Goal: Task Accomplishment & Management: Manage account settings

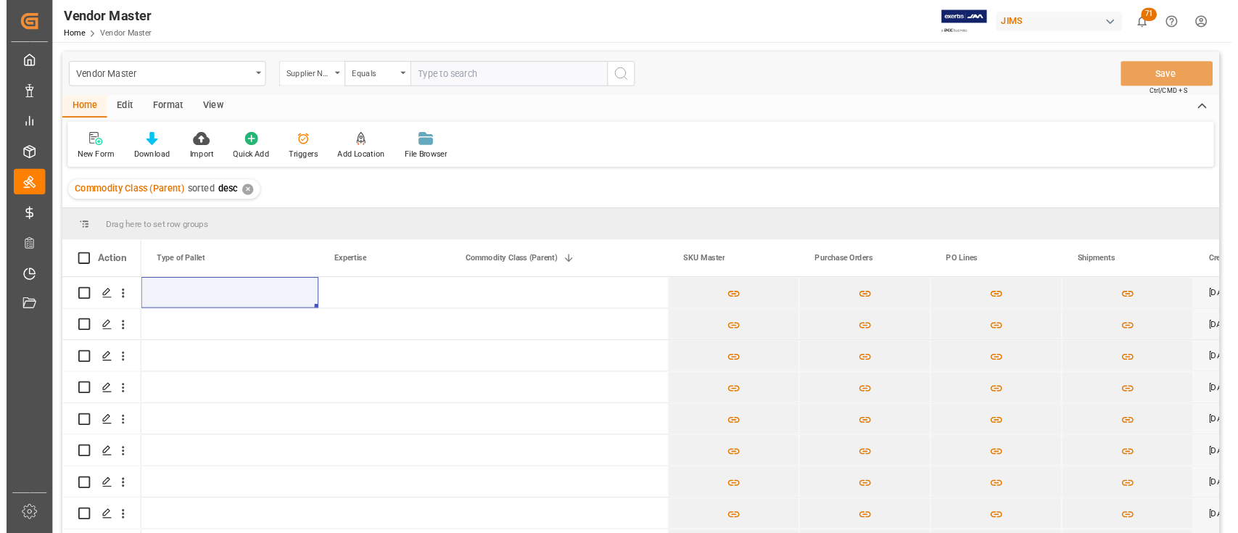
scroll to position [0, 7048]
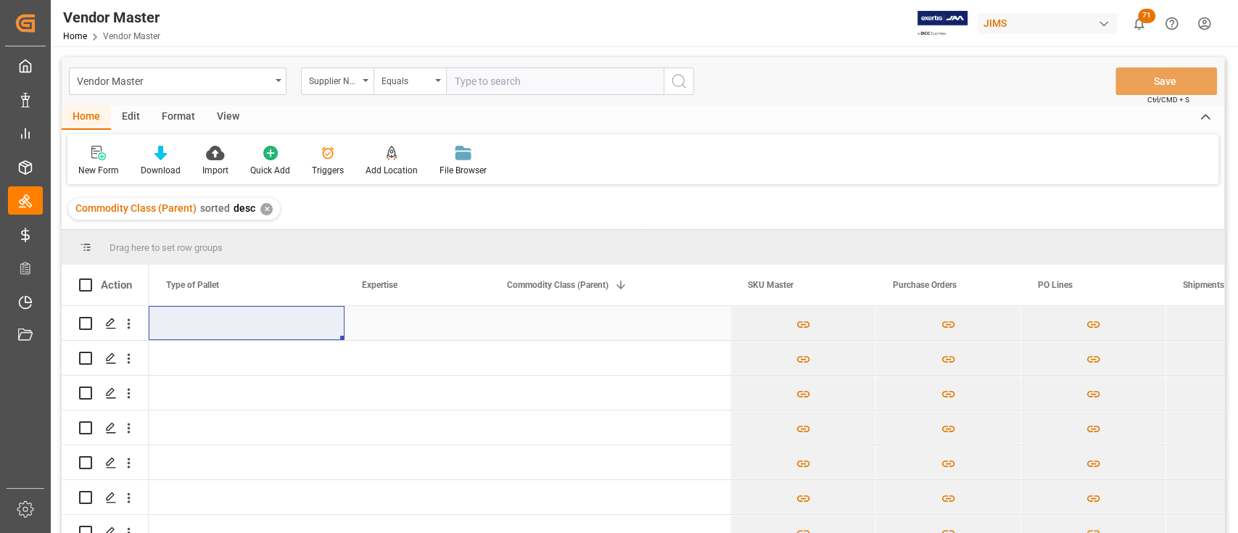
click at [538, 318] on div "Press SPACE to select this row." at bounding box center [610, 323] width 241 height 34
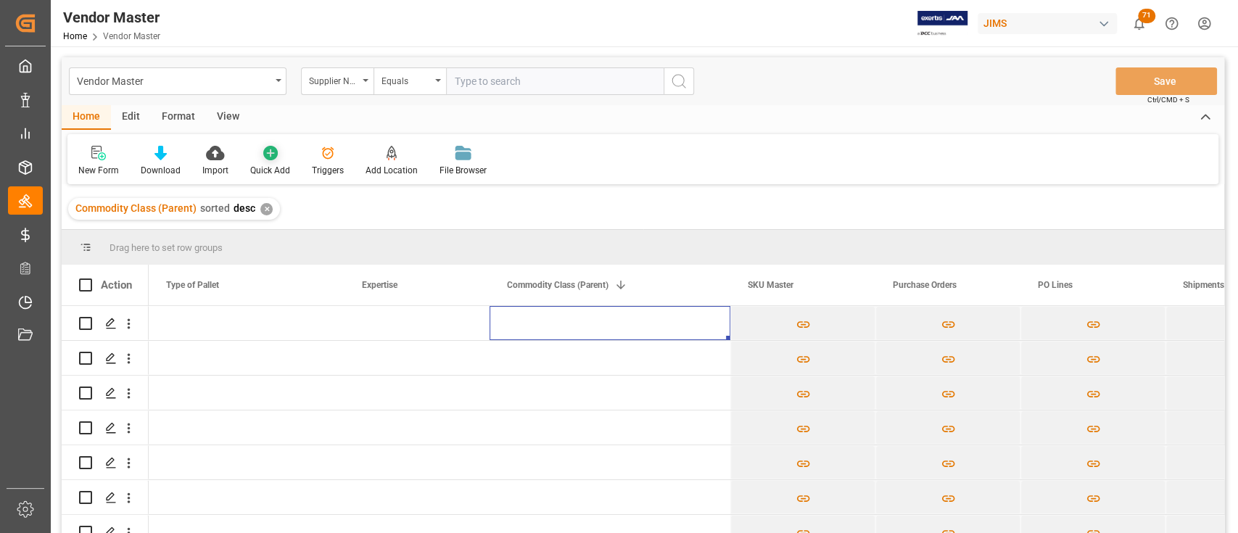
click at [1017, 148] on div "New Form Download Import Quick Add Triggers Add Location Add Location to the Ve…" at bounding box center [642, 159] width 1151 height 50
click at [694, 153] on div "New Form Download Import Quick Add Triggers Add Location Add Location to the Ve…" at bounding box center [642, 159] width 1151 height 50
click at [864, 159] on div "New Form Download Import Quick Add Triggers Add Location Add Location to the Ve…" at bounding box center [642, 159] width 1151 height 50
click at [906, 156] on div "New Form Download Import Quick Add Triggers Add Location Add Location to the Ve…" at bounding box center [642, 159] width 1151 height 50
click at [852, 160] on div "New Form Download Import Quick Add Triggers Add Location Add Location to the Ve…" at bounding box center [642, 159] width 1151 height 50
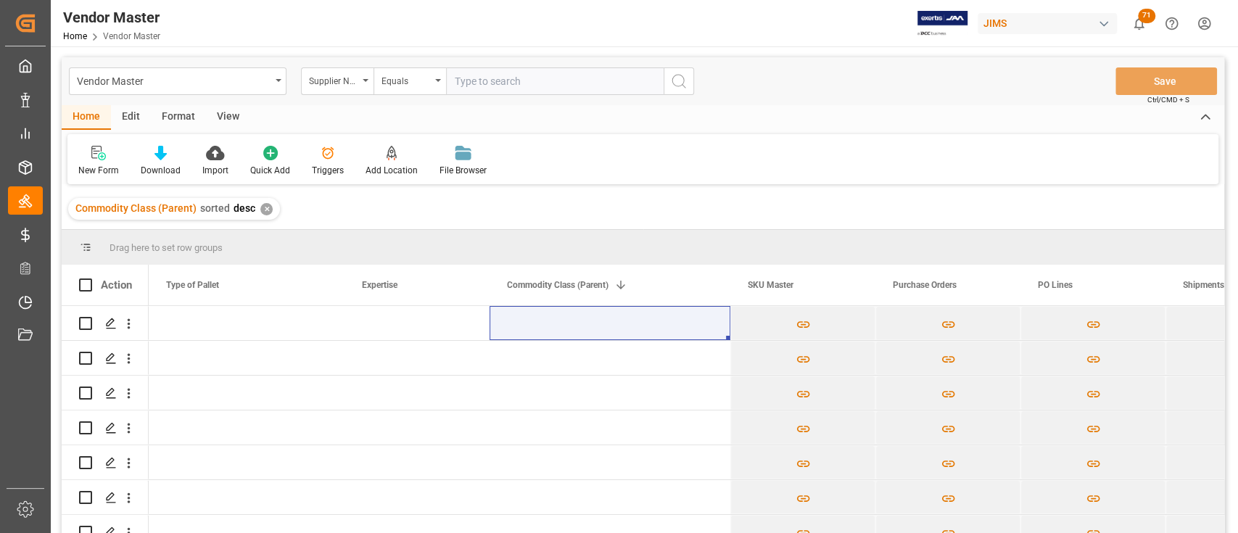
click at [887, 119] on div "Home Edit Format View" at bounding box center [643, 117] width 1163 height 25
click at [160, 155] on icon at bounding box center [161, 153] width 12 height 15
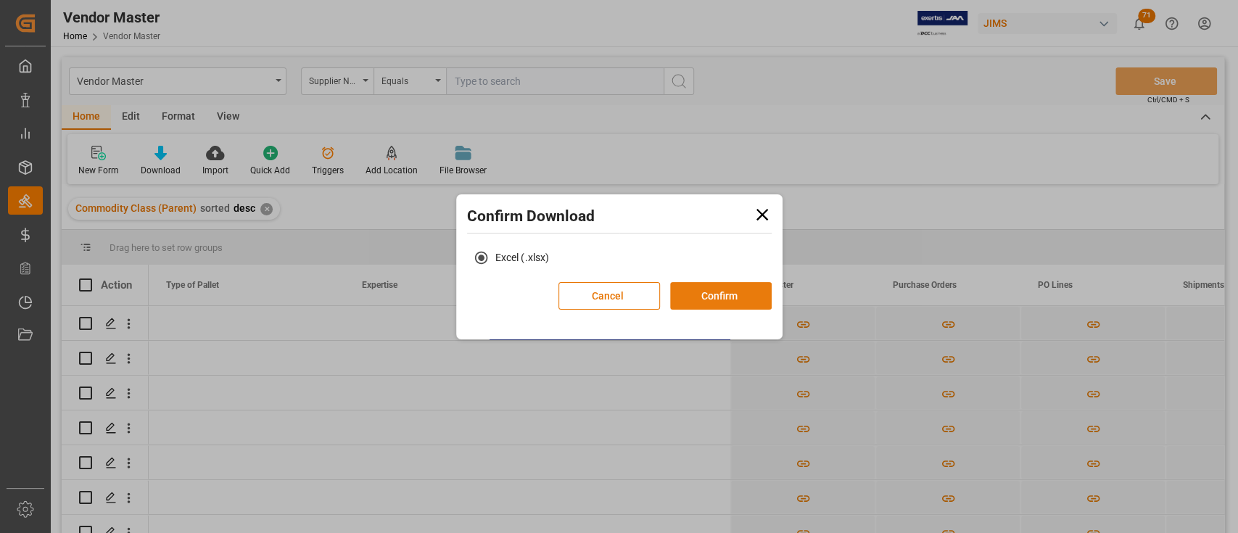
click at [756, 285] on button "Confirm" at bounding box center [721, 296] width 102 height 28
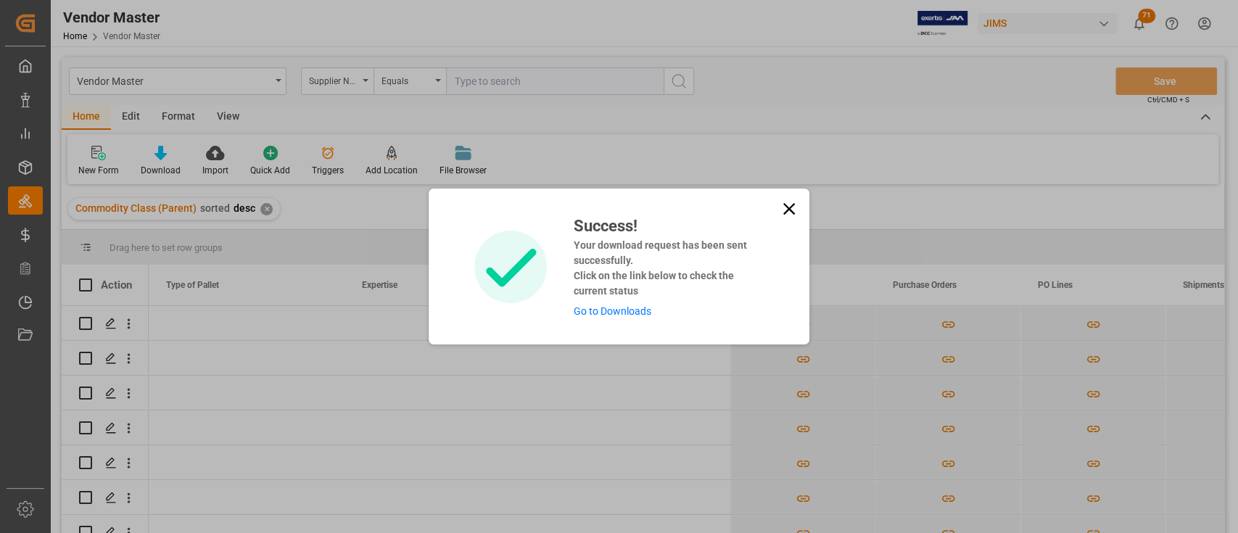
click at [627, 305] on link "Go to Downloads" at bounding box center [612, 311] width 78 height 12
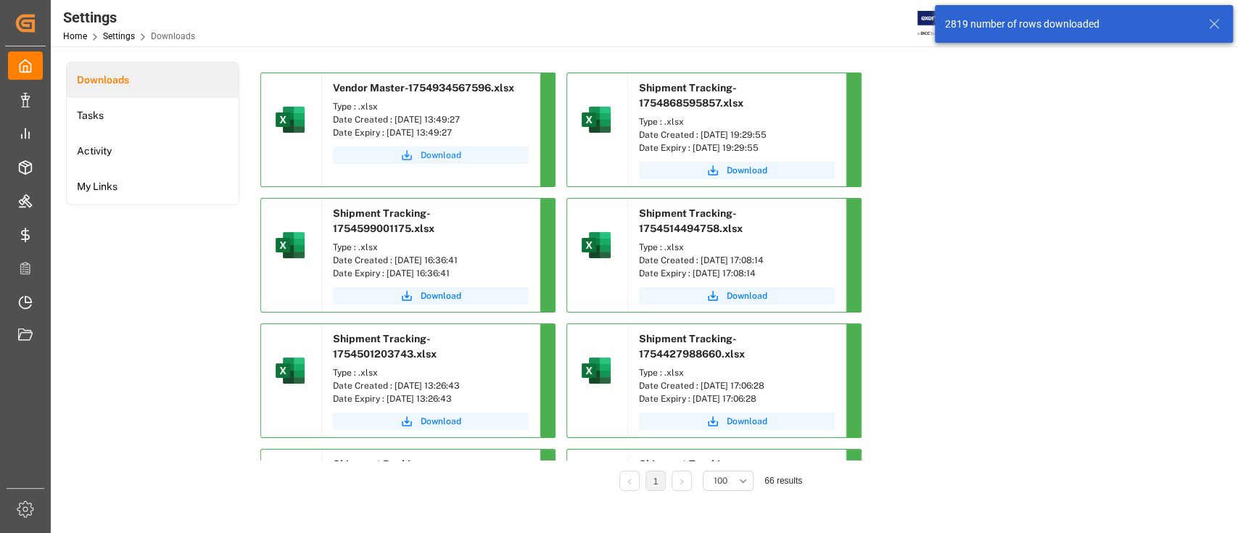
click at [437, 154] on span "Download" at bounding box center [441, 155] width 41 height 13
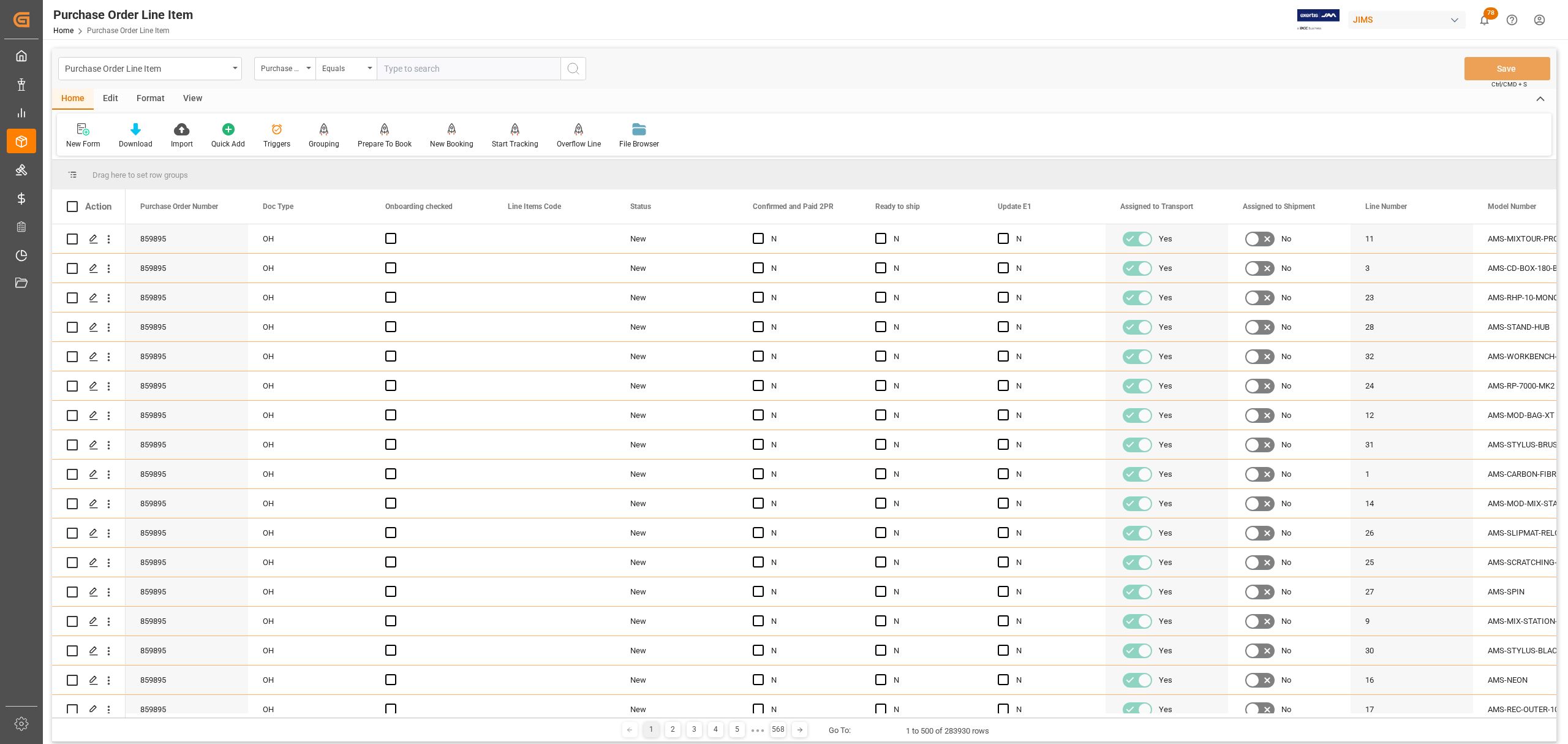
click at [116, 100] on div "Edit" at bounding box center [111, 99] width 34 height 21
click at [309, 125] on icon at bounding box center [312, 129] width 13 height 13
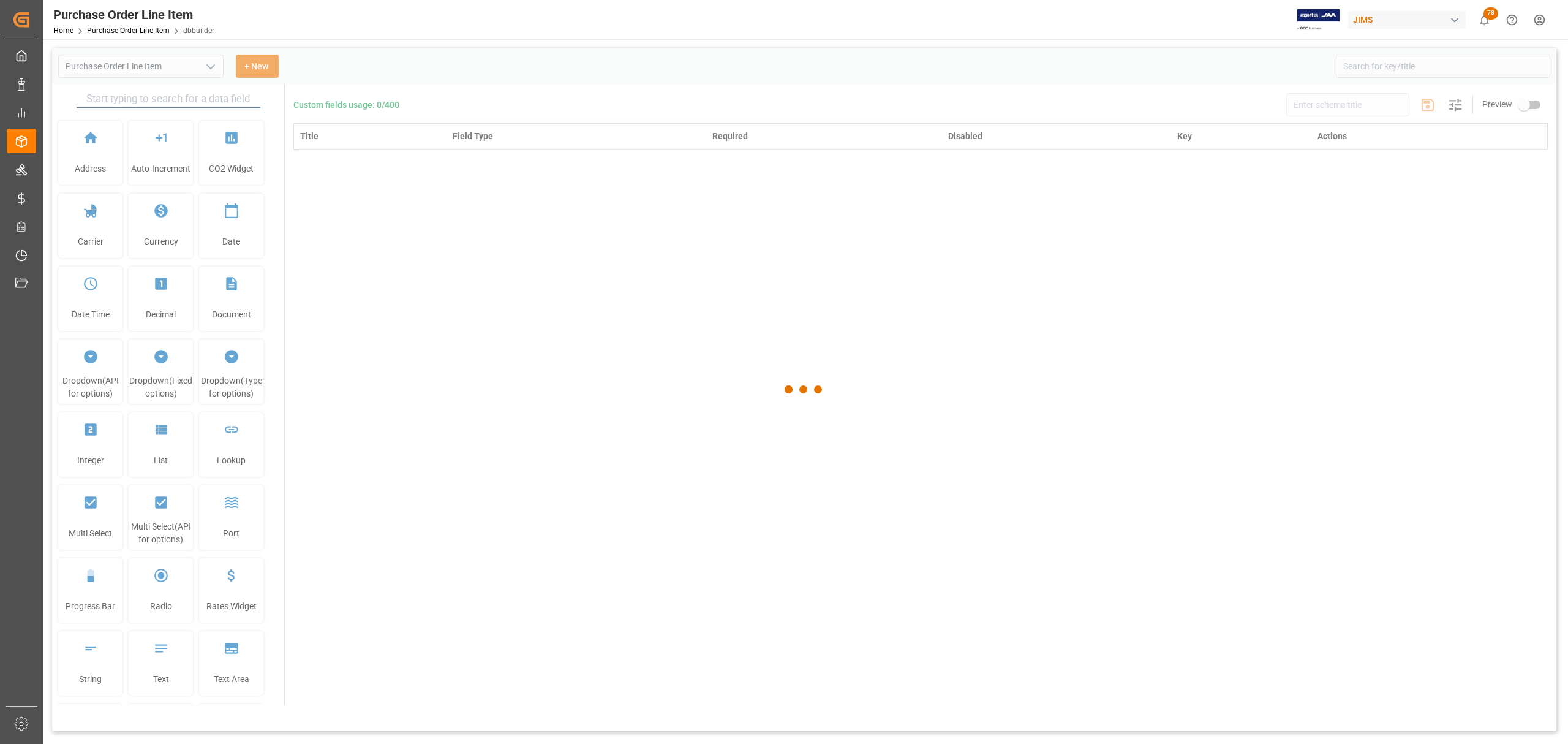
type input "Purchase Order Line Item"
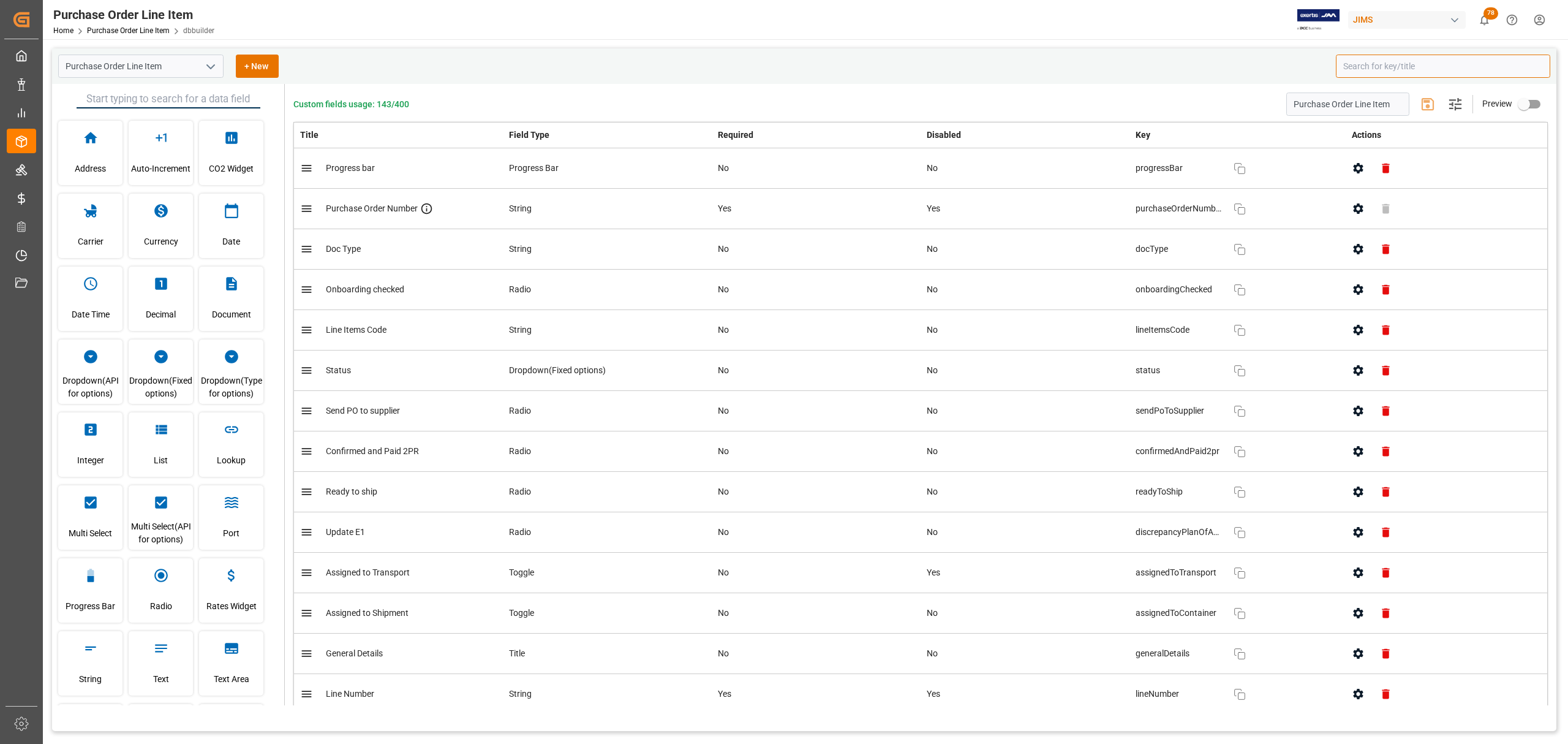
click at [1389, 66] on input at bounding box center [1443, 67] width 214 height 24
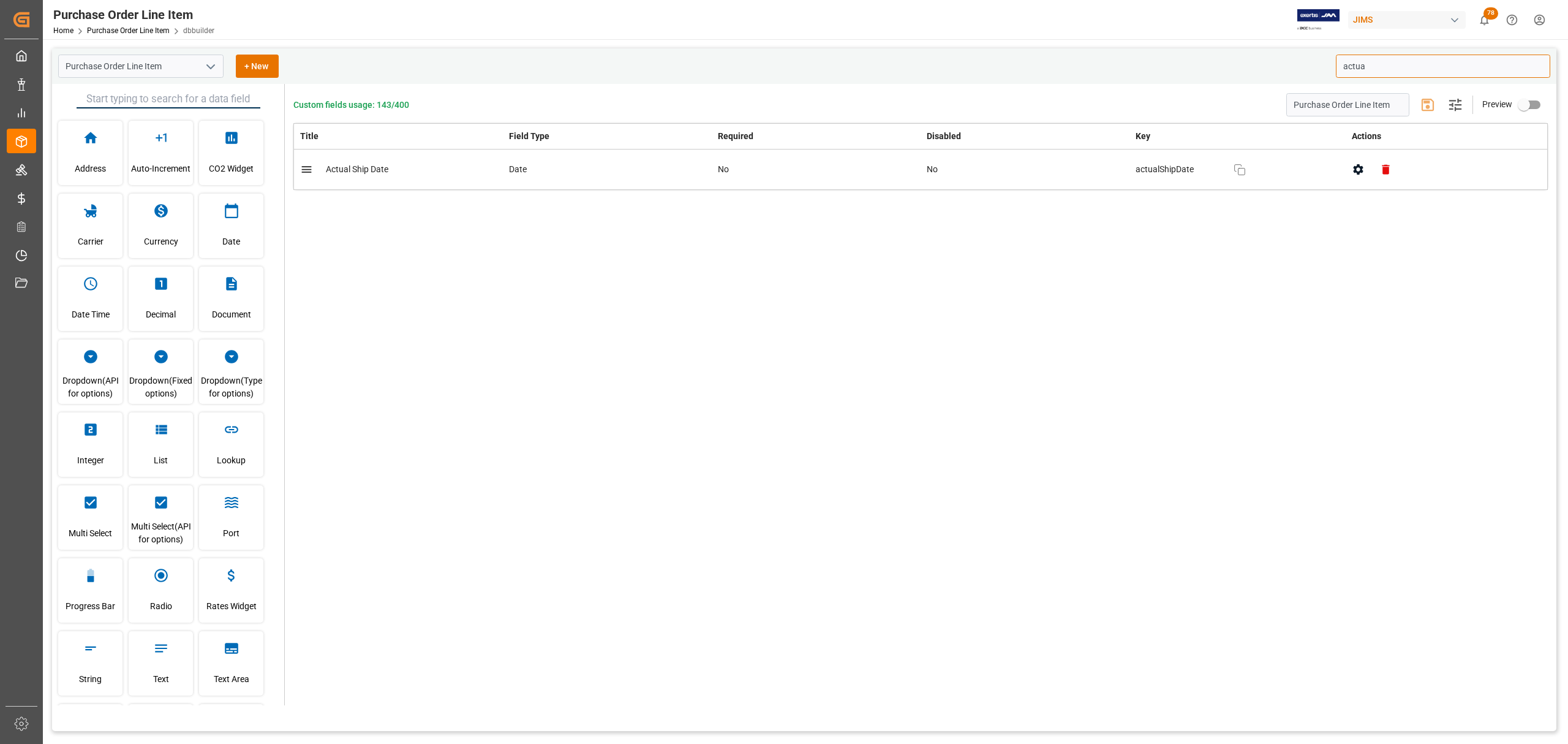
click at [1358, 171] on icon "button" at bounding box center [1358, 169] width 13 height 13
type input "actua"
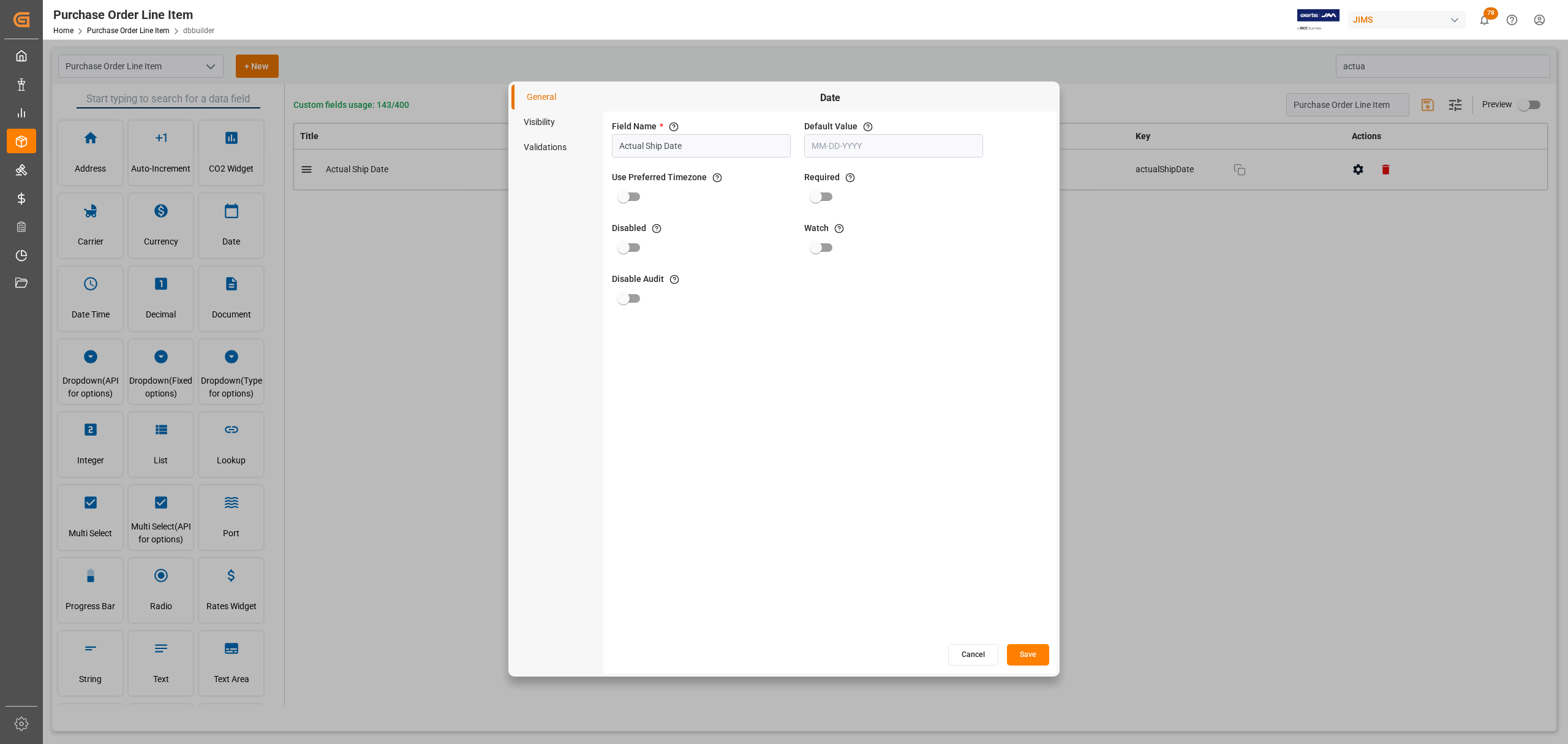
drag, startPoint x: 707, startPoint y: 148, endPoint x: 539, endPoint y: 147, distance: 168.0
click at [541, 148] on div "General Visibility Validations Date Field Name * The title of the field that wi…" at bounding box center [784, 378] width 545 height 589
click at [898, 148] on input "text" at bounding box center [894, 146] width 179 height 24
type input "Receipt Da"
drag, startPoint x: 868, startPoint y: 144, endPoint x: 746, endPoint y: 157, distance: 122.7
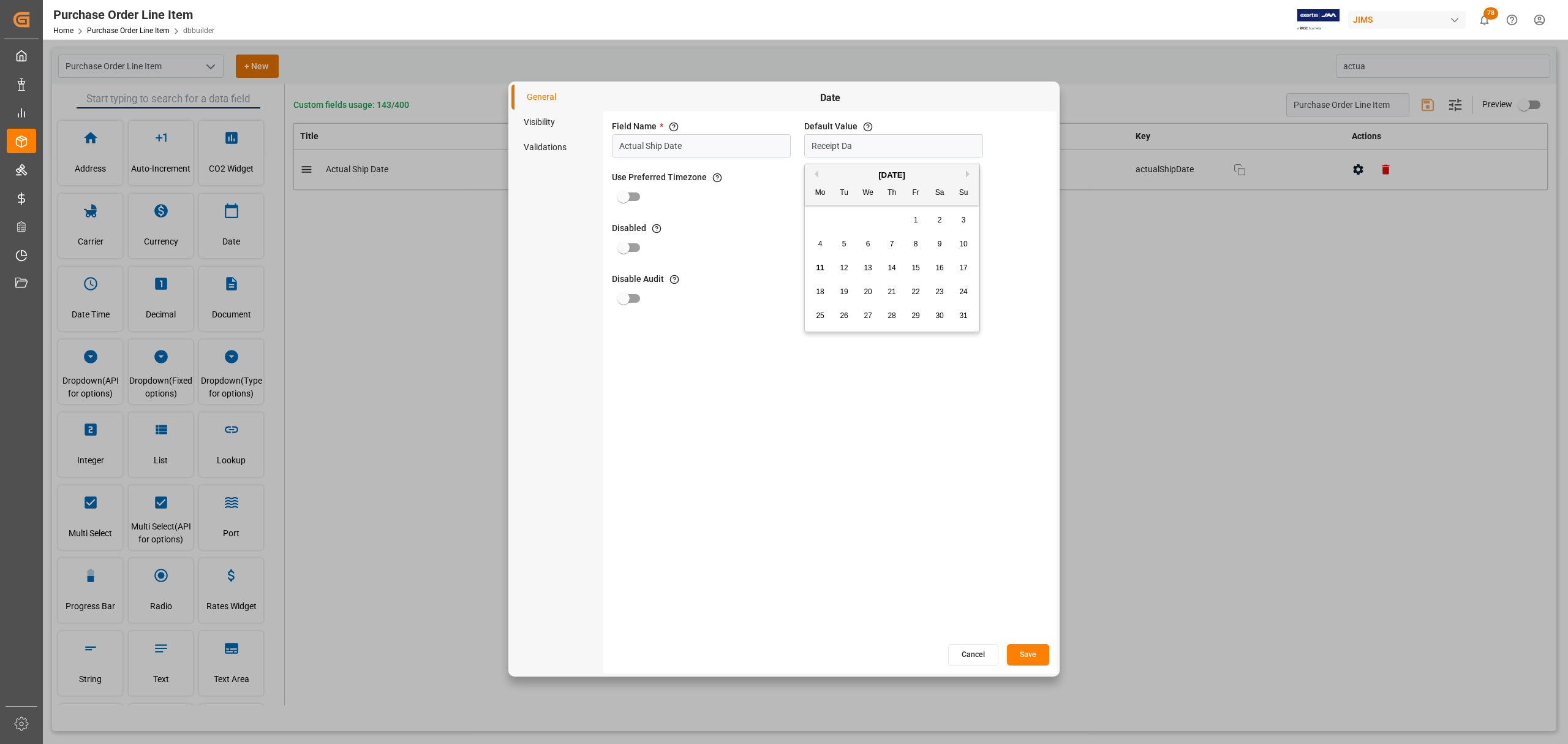
click at [746, 157] on div "Field Name * The title of the field that will be shown in UI Actual Ship Date D…" at bounding box center [830, 377] width 453 height 530
drag, startPoint x: 730, startPoint y: 146, endPoint x: 503, endPoint y: 147, distance: 227.0
click at [505, 147] on div "General Visibility Validations Date Field Name * The title of the field that wi…" at bounding box center [784, 372] width 1568 height 744
type input "Receipt Date"
click at [1028, 654] on button "Save" at bounding box center [1028, 654] width 42 height 21
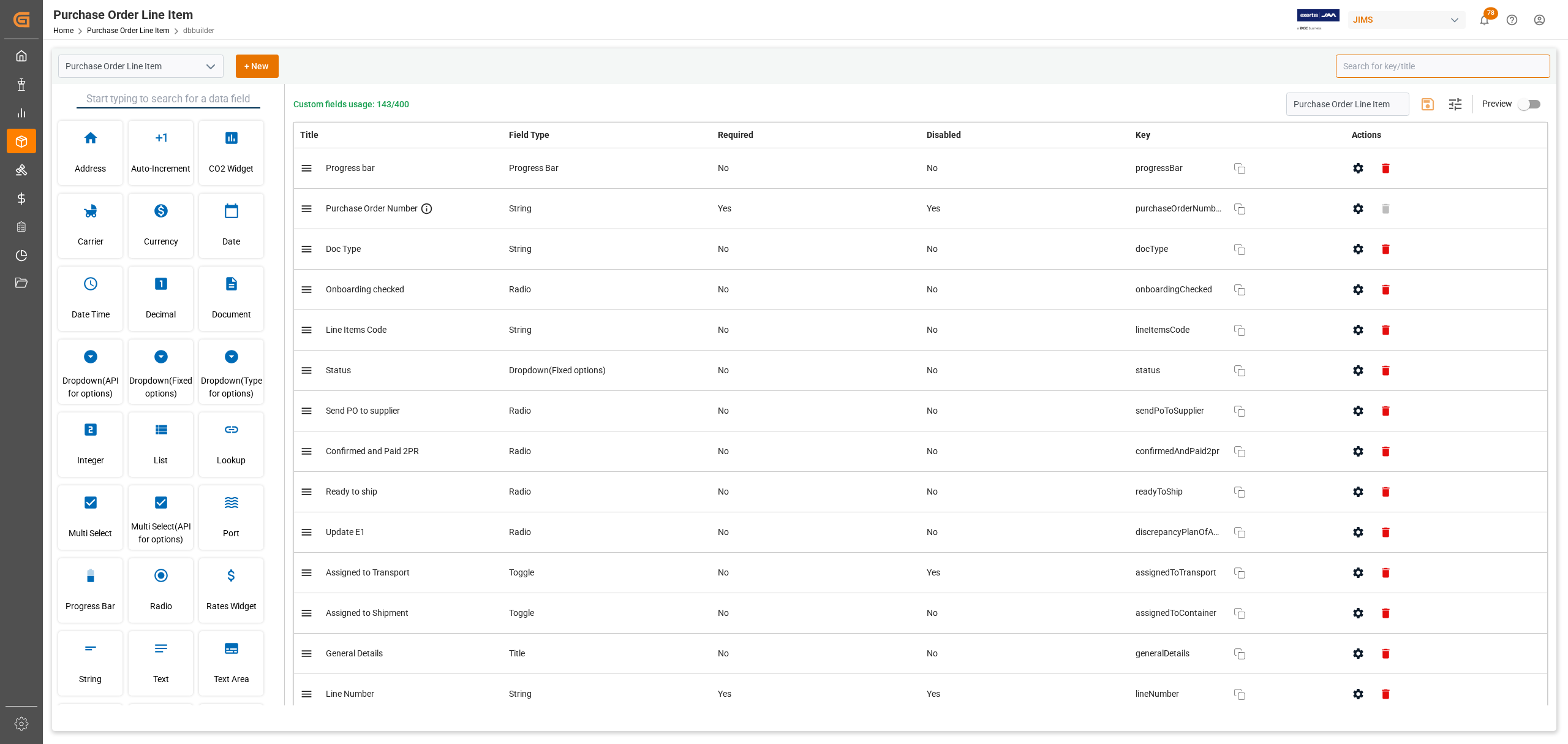
click at [1356, 72] on input at bounding box center [1443, 67] width 214 height 24
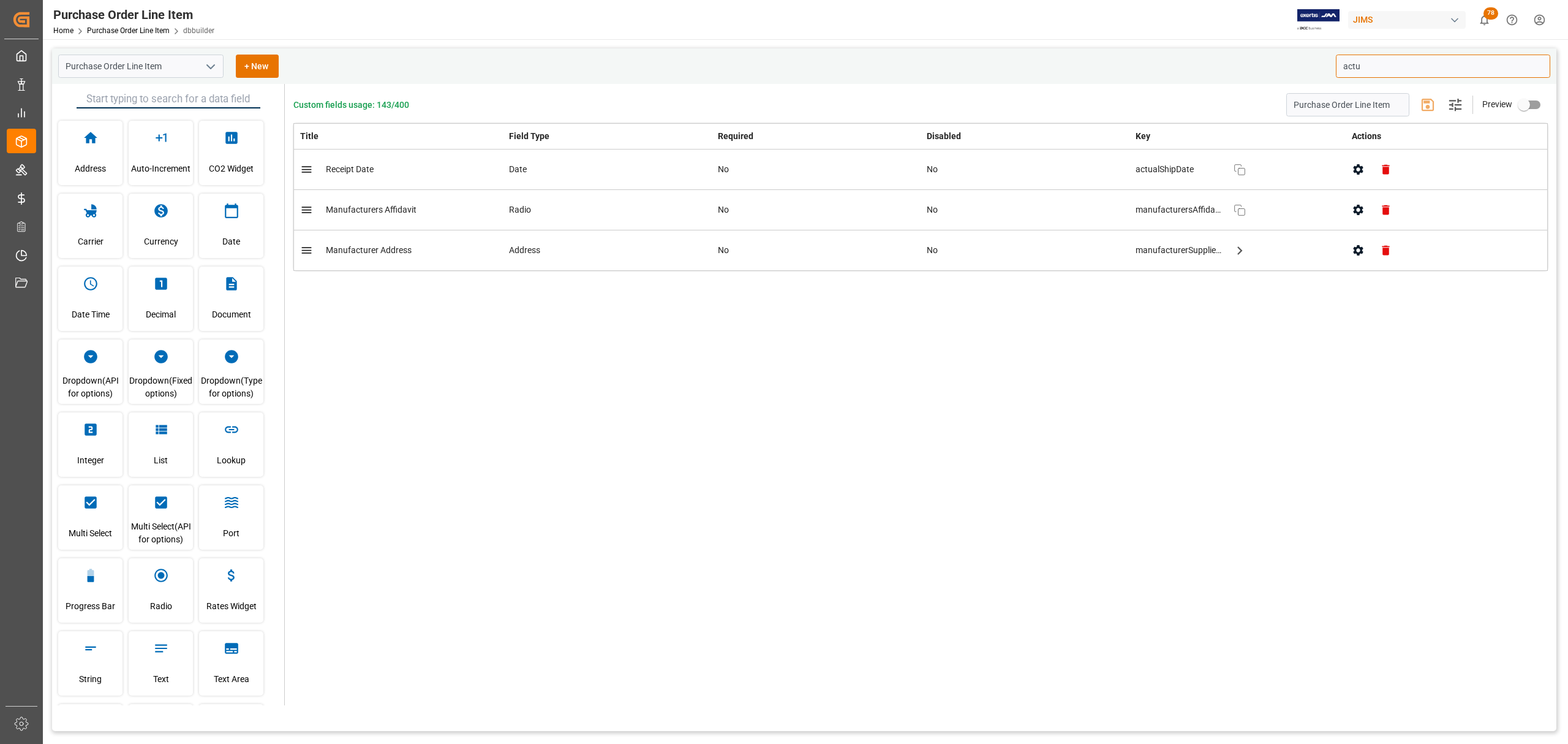
type input "actu"
click at [1139, 402] on div "Custom fields usage: 143/400 Purchase Order Line Item Settings Preview Title Fi…" at bounding box center [920, 394] width 1272 height 622
click at [920, 515] on div "Custom fields usage: 143/400 Purchase Order Line Item Settings Preview Title Fi…" at bounding box center [920, 394] width 1272 height 622
